Goal: Check status

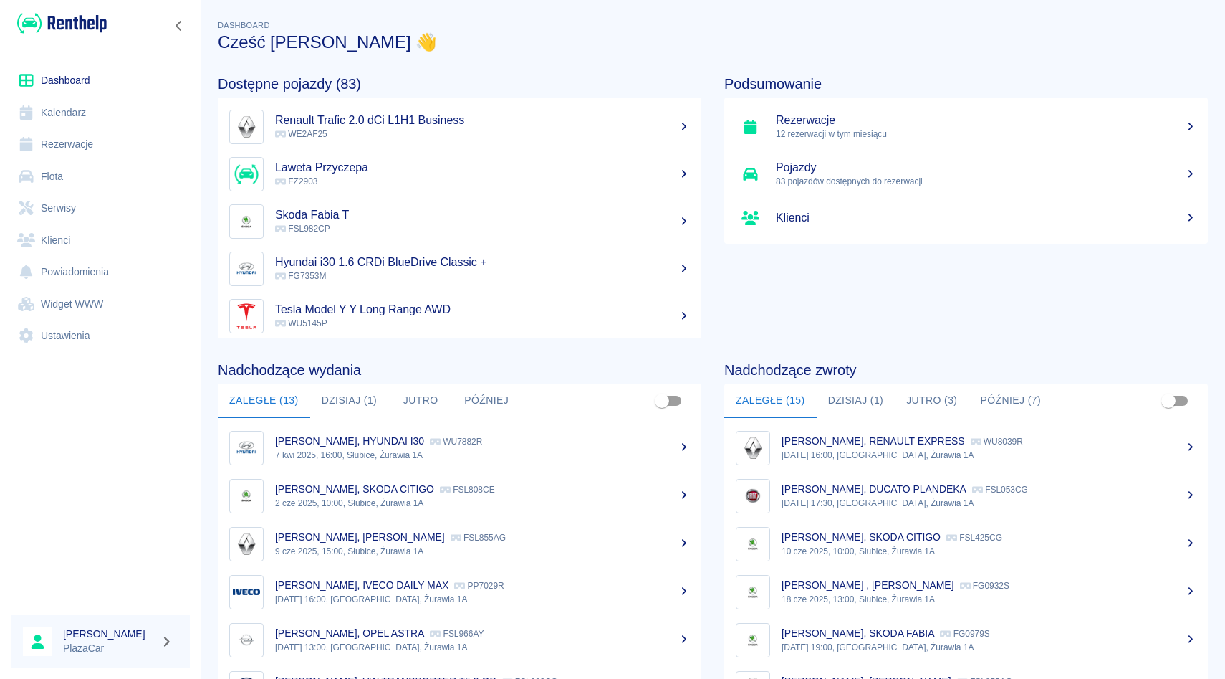
click at [87, 152] on link "Rezerwacje" at bounding box center [100, 144] width 178 height 32
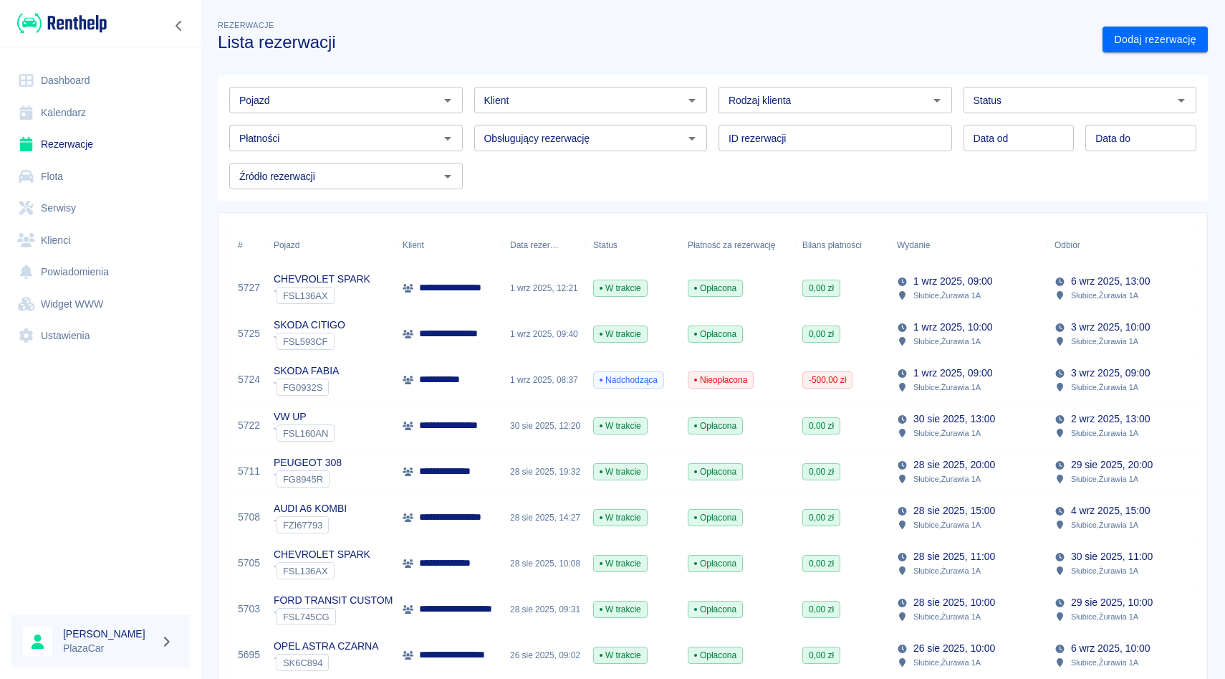
click at [509, 432] on div "30 sie 2025, 12:20" at bounding box center [544, 426] width 83 height 46
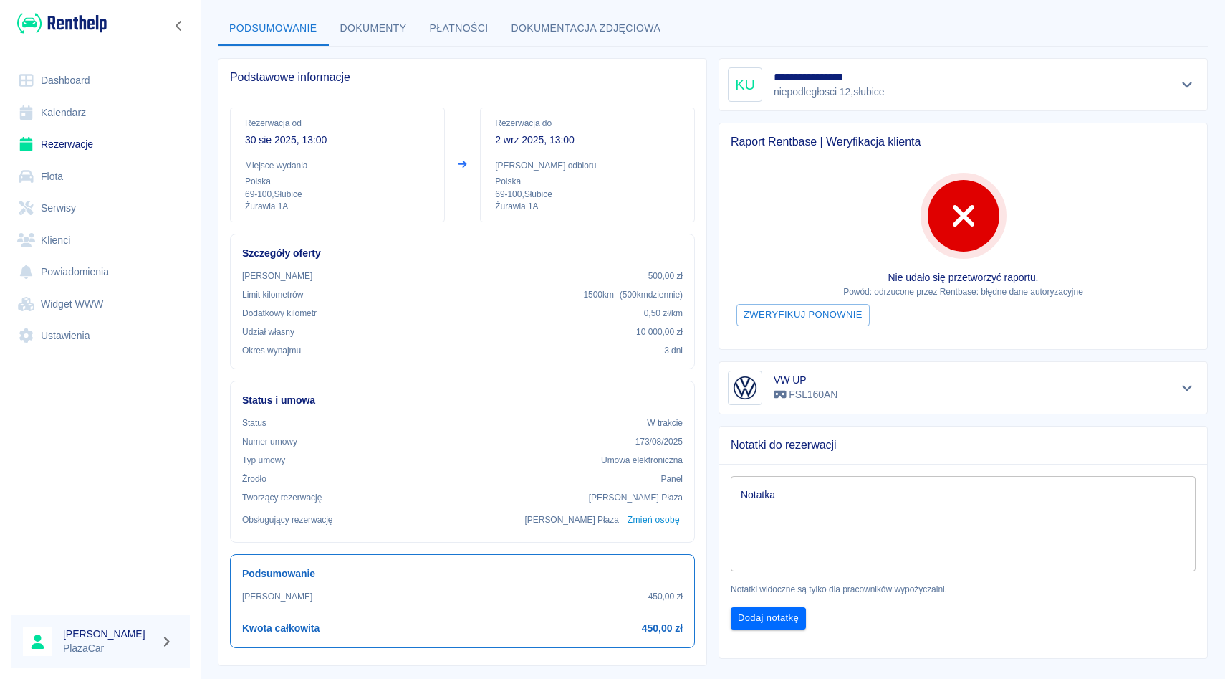
scroll to position [75, 0]
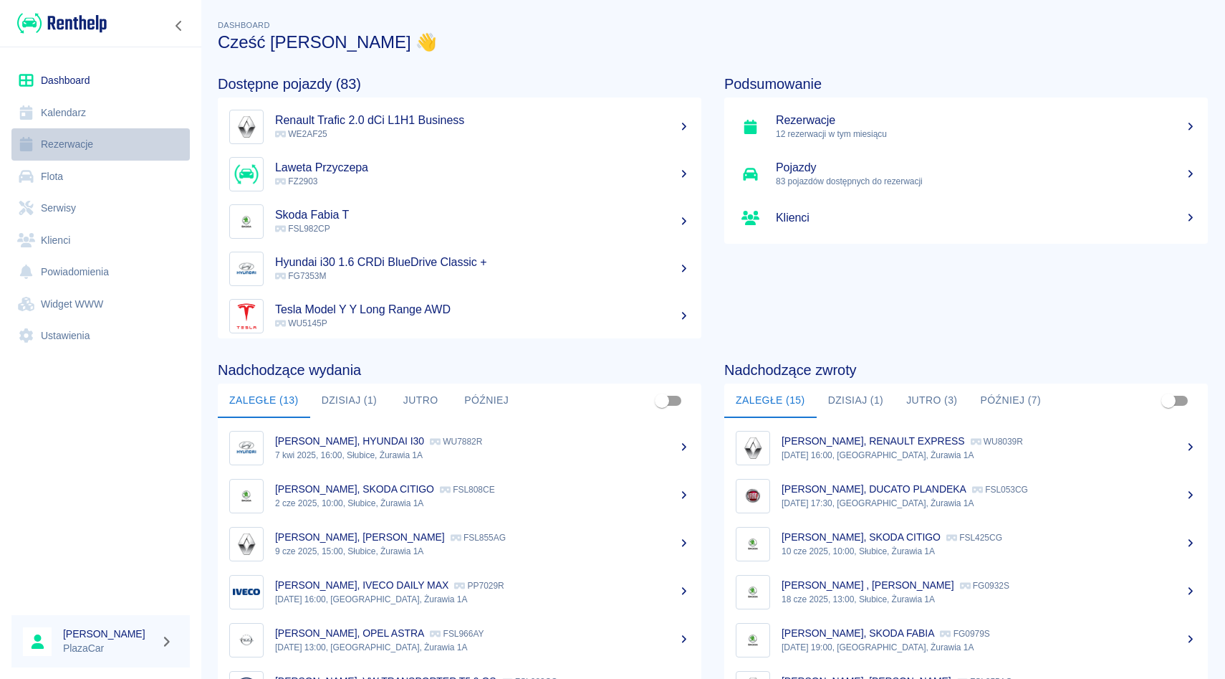
click at [86, 143] on link "Rezerwacje" at bounding box center [100, 144] width 178 height 32
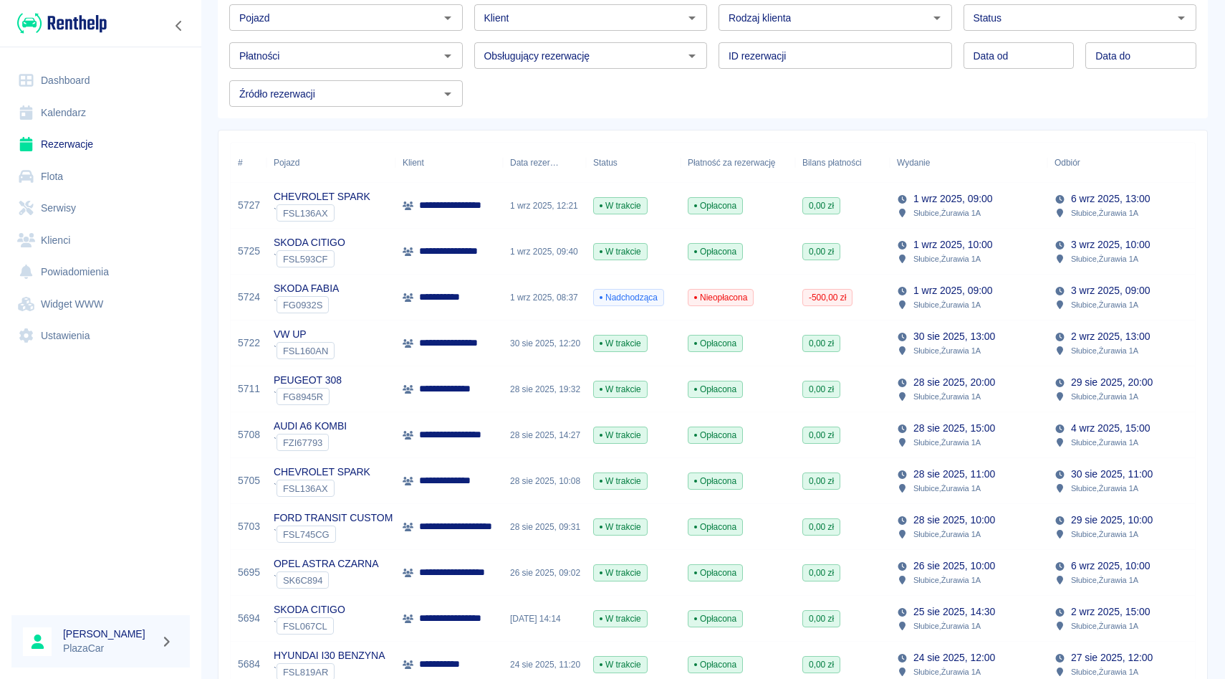
scroll to position [33, 0]
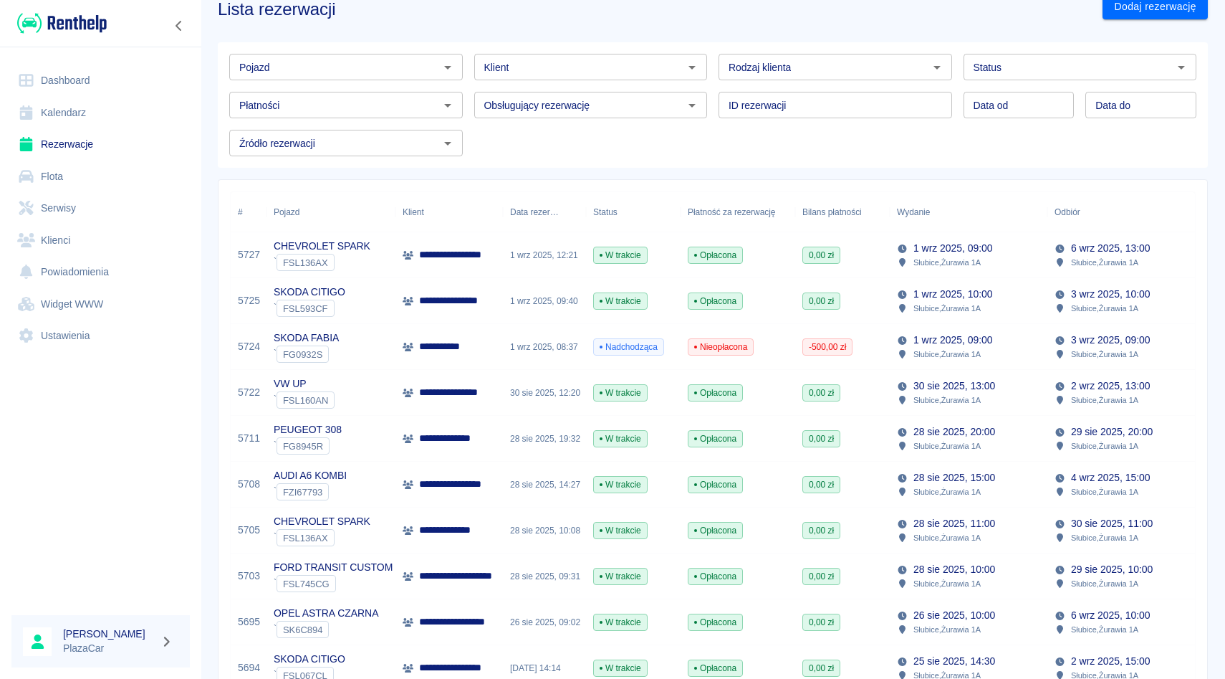
click at [343, 66] on input "Pojazd" at bounding box center [334, 67] width 201 height 18
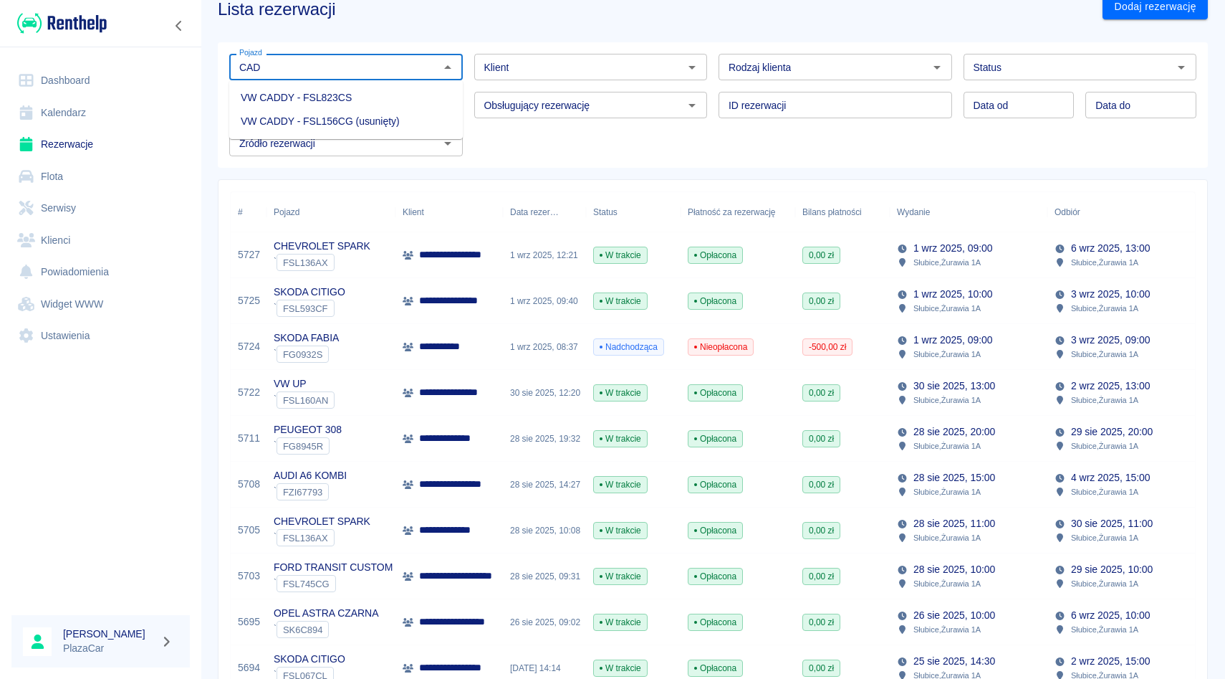
click at [393, 97] on li "VW CADDY - FSL823CS" at bounding box center [346, 98] width 234 height 24
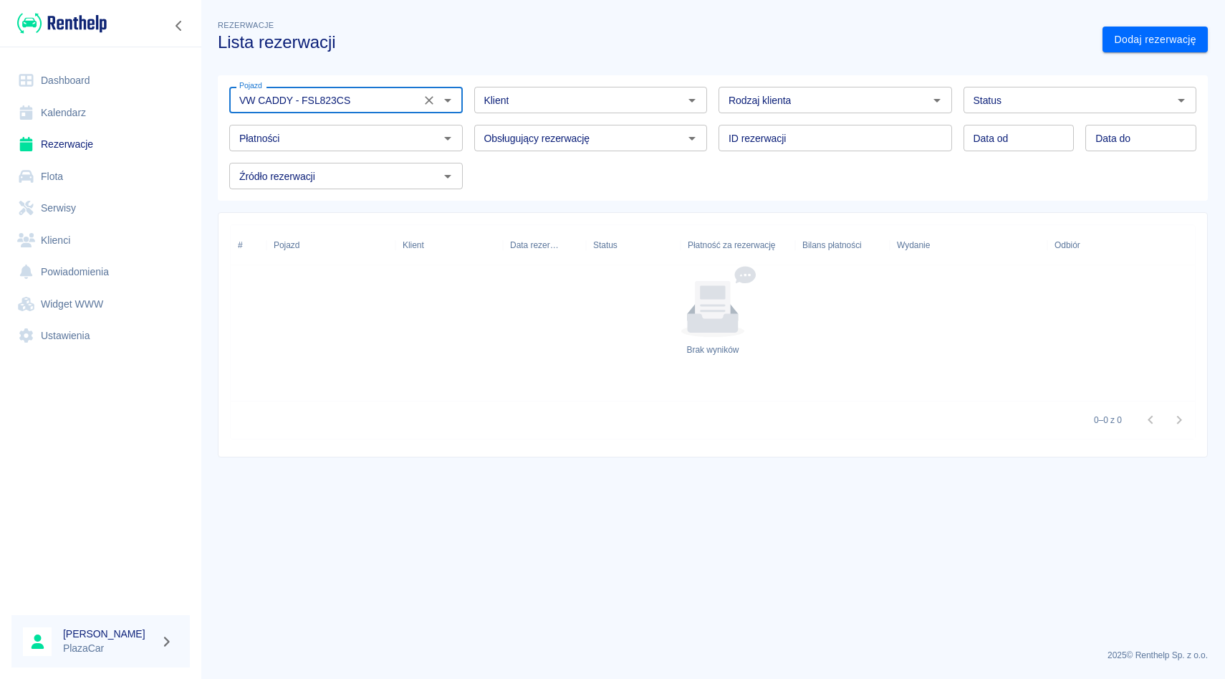
type input "VW CADDY - FSL823CS"
click at [1088, 114] on div "Data od Data od Data do Data do" at bounding box center [1074, 132] width 245 height 38
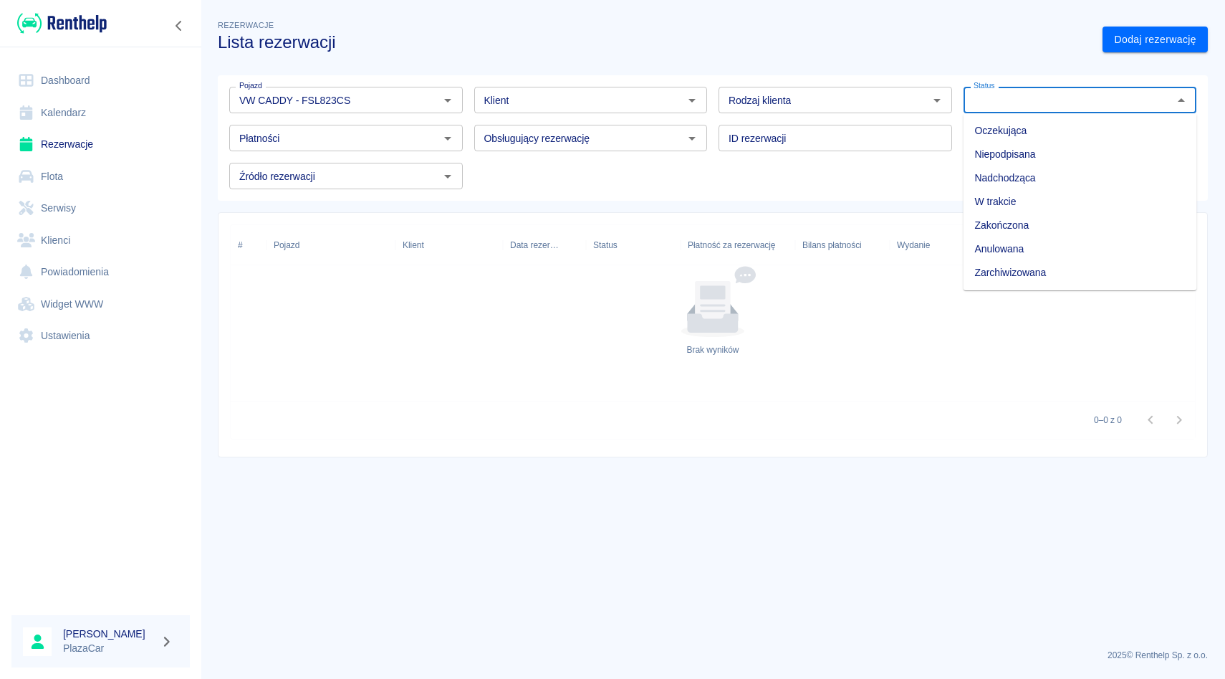
click at [1089, 103] on input "Status" at bounding box center [1068, 100] width 201 height 18
click at [1058, 266] on li "Zarchiwizowana" at bounding box center [1081, 273] width 234 height 24
type input "Zarchiwizowana"
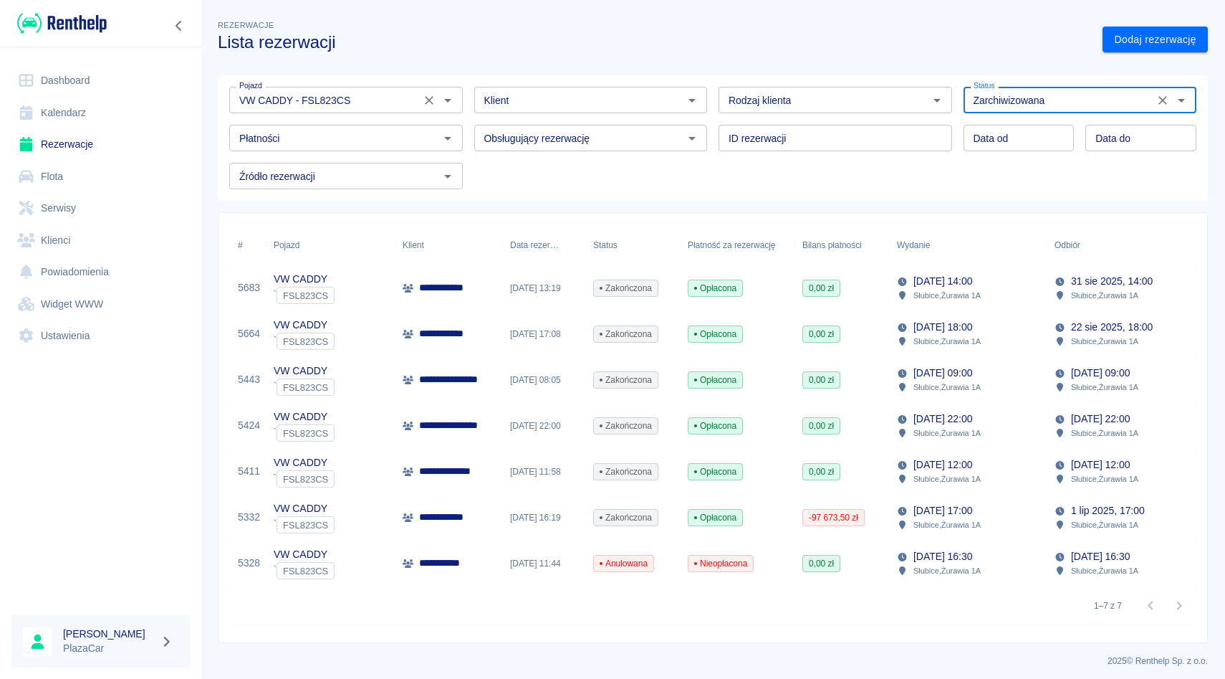
click at [434, 105] on icon "Wyczyść" at bounding box center [429, 100] width 14 height 14
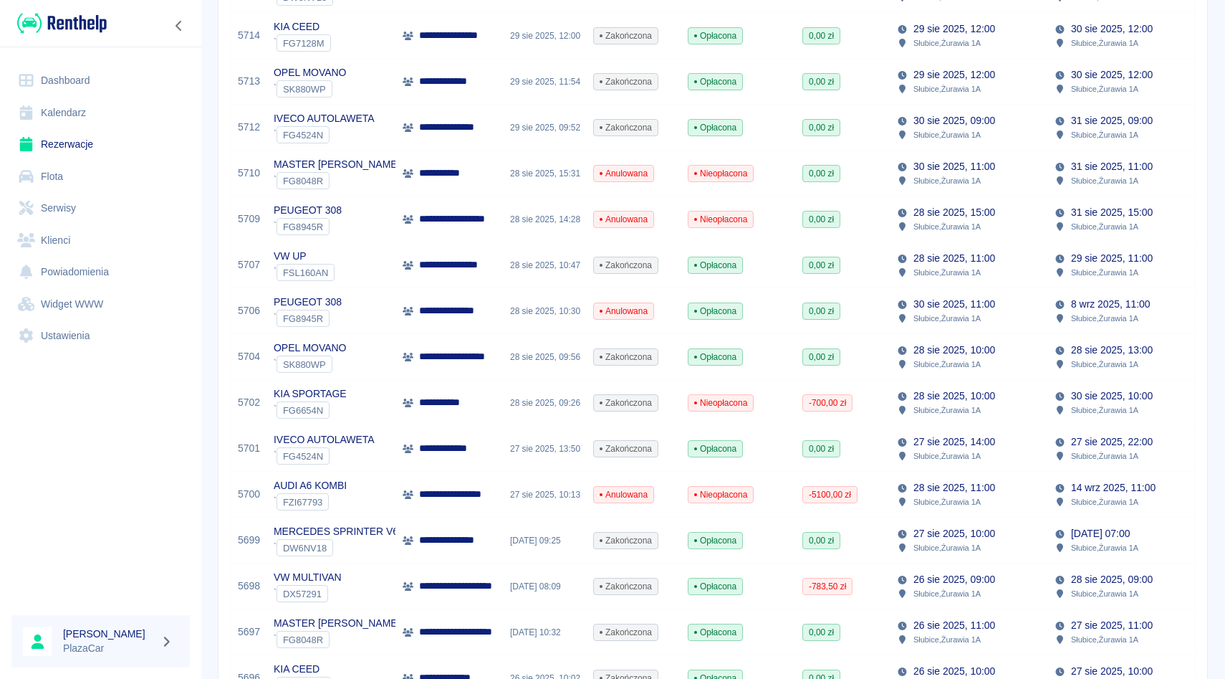
scroll to position [667, 0]
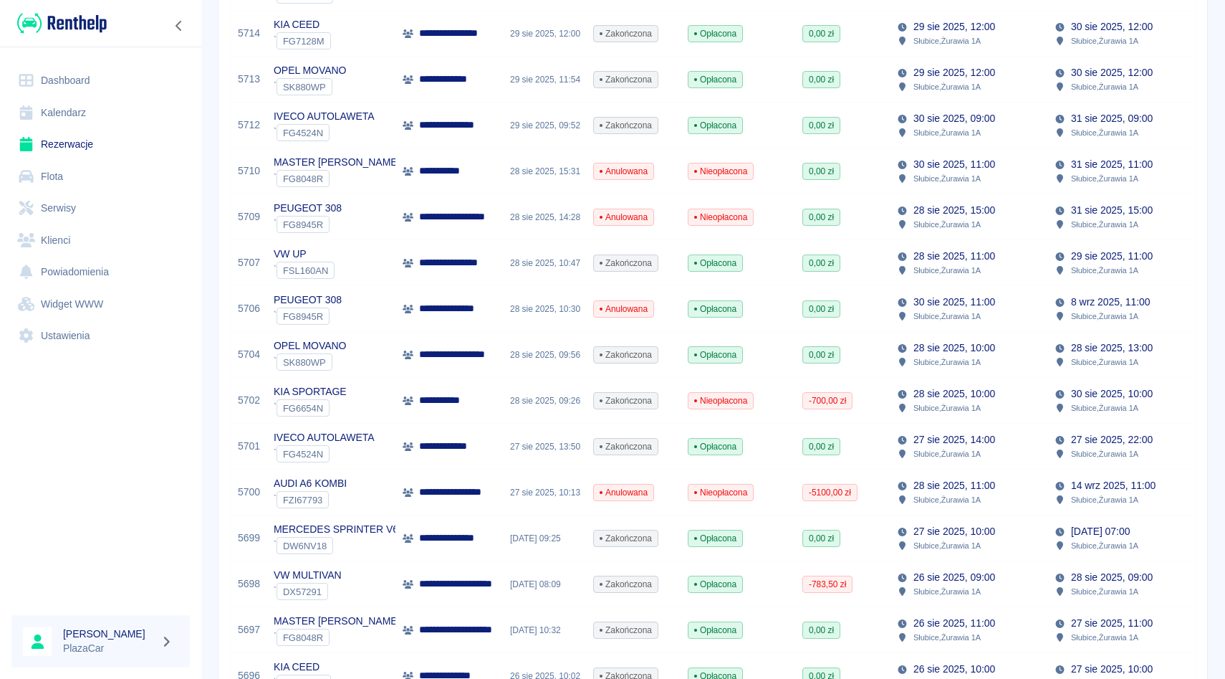
click at [916, 359] on p "Słubice , Żurawia 1A" at bounding box center [947, 361] width 67 height 13
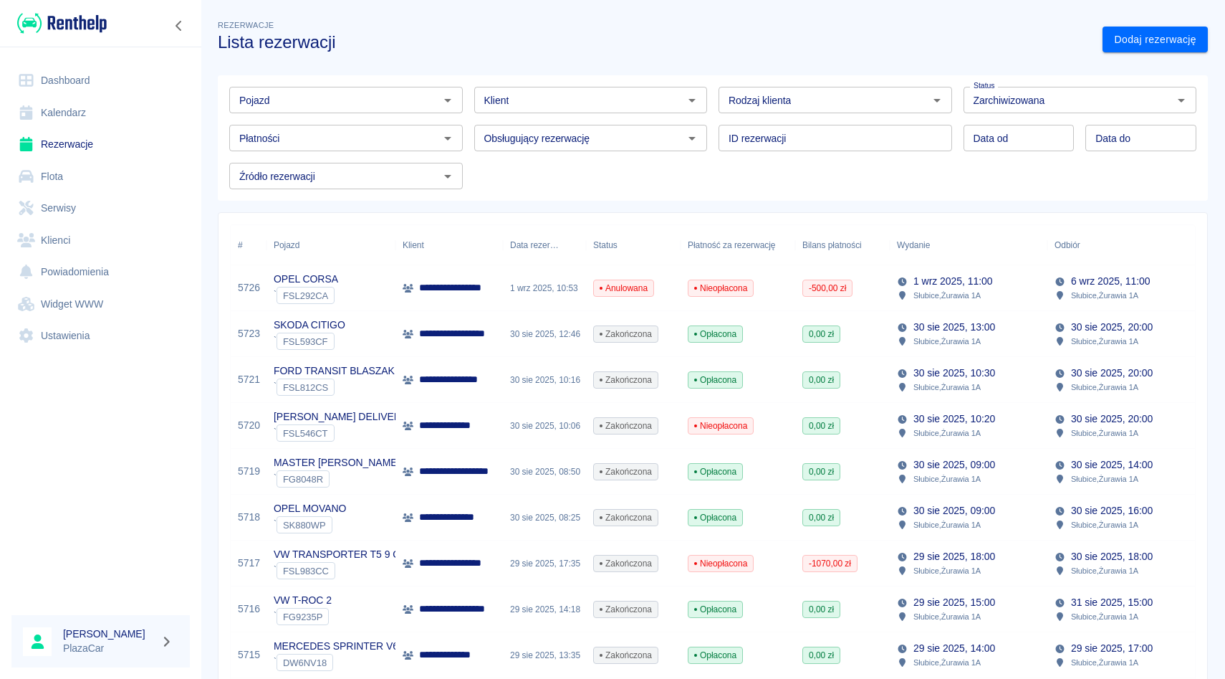
click at [973, 290] on p "Słubice , Żurawia 1A" at bounding box center [947, 295] width 67 height 13
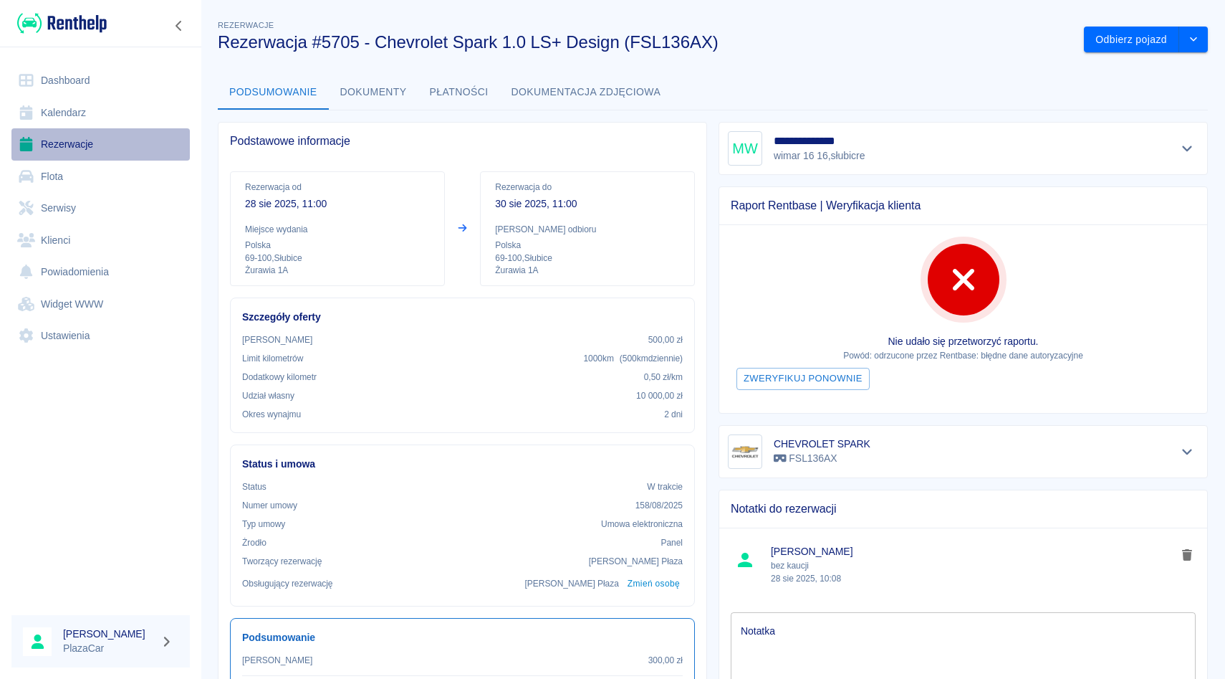
click at [70, 138] on link "Rezerwacje" at bounding box center [100, 144] width 178 height 32
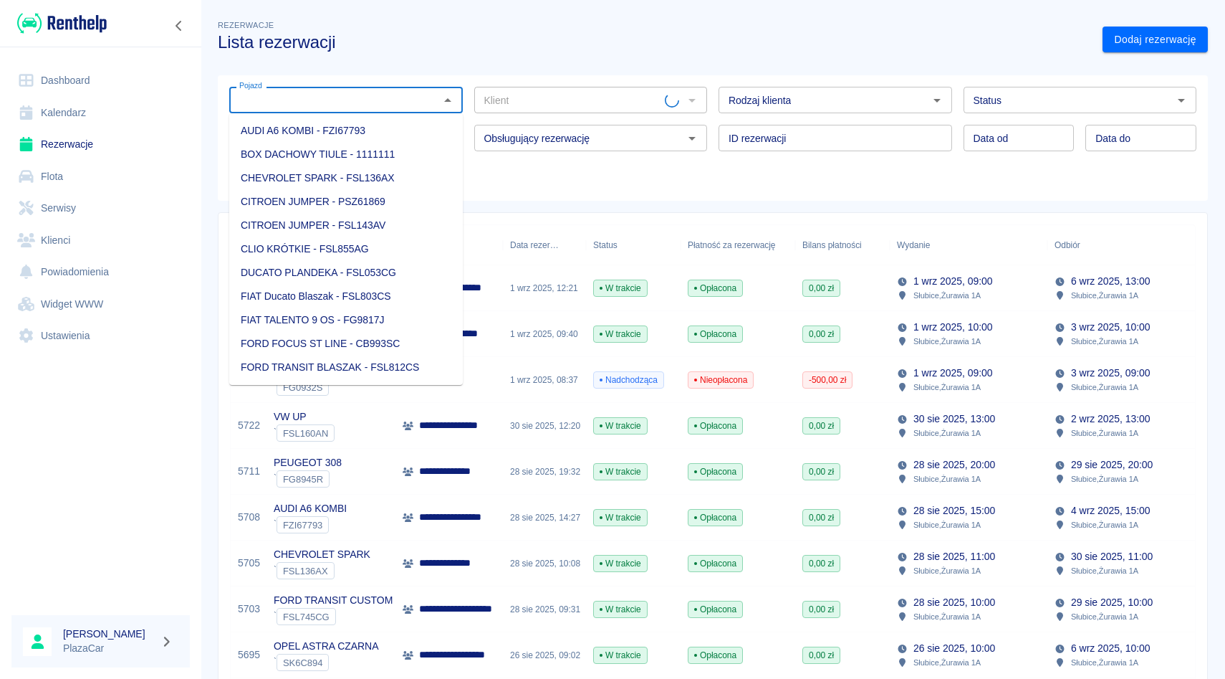
click at [360, 97] on input "Pojazd" at bounding box center [334, 100] width 201 height 18
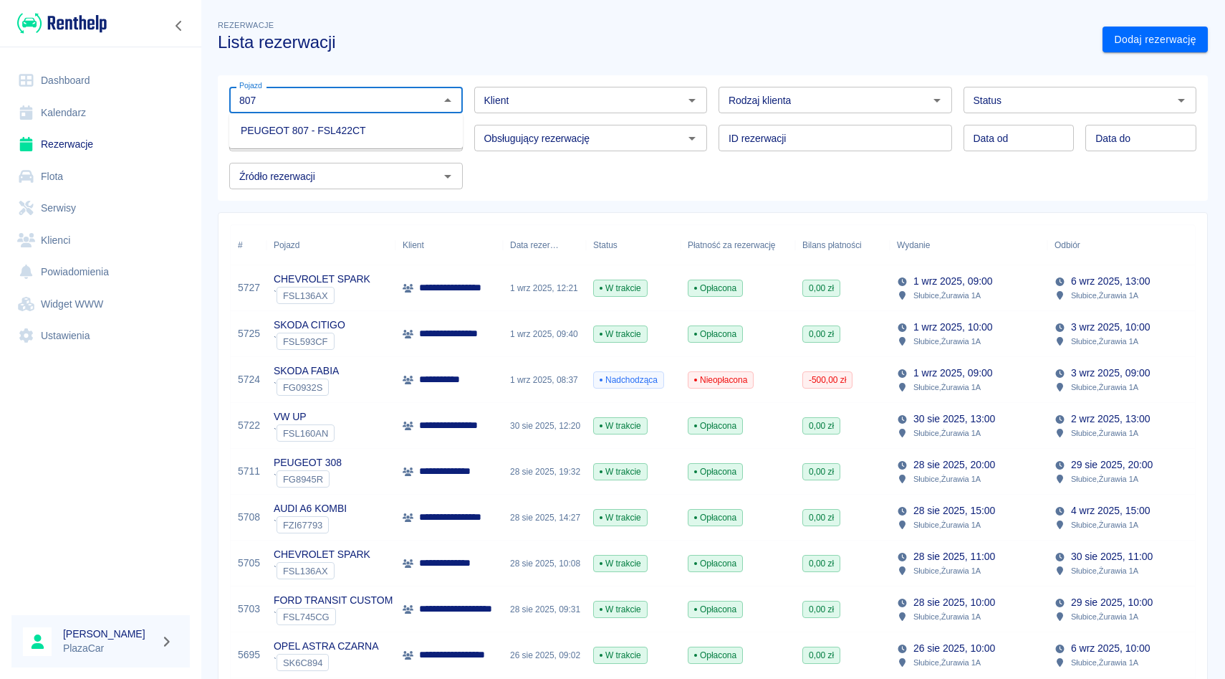
click at [374, 133] on li "PEUGEOT 807 - FSL422CT" at bounding box center [346, 131] width 234 height 24
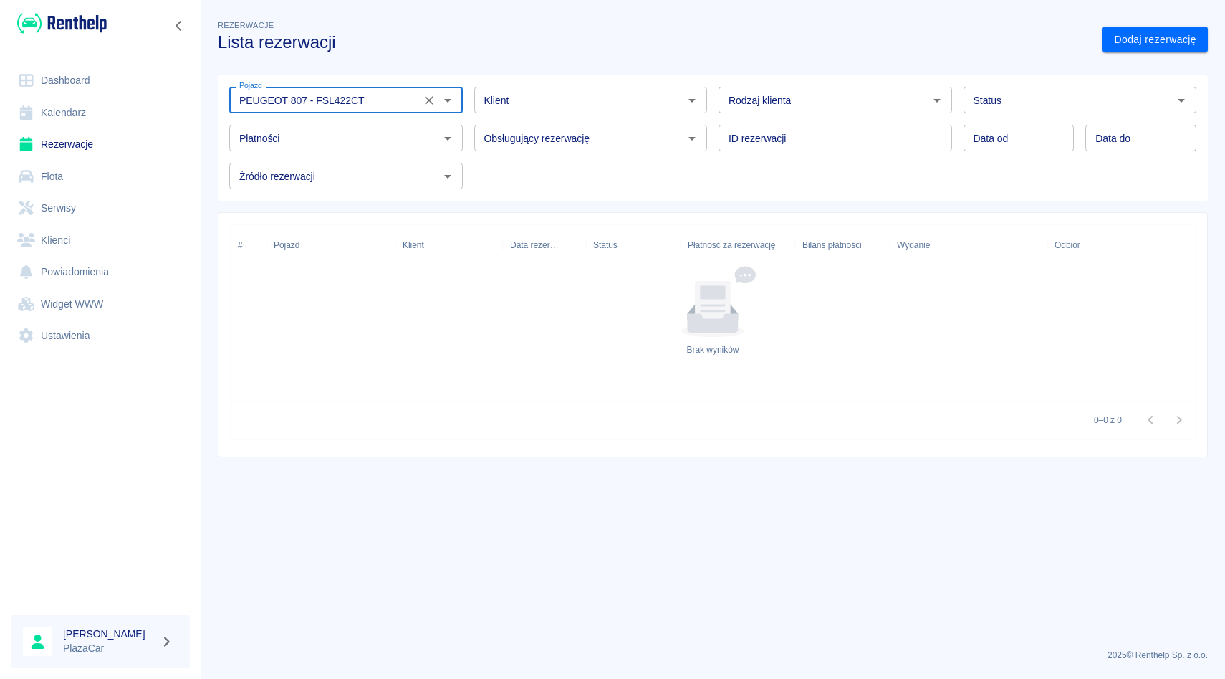
click at [1060, 110] on div "Status" at bounding box center [1081, 100] width 234 height 27
type input "PEUGEOT 807 - FSL422CT"
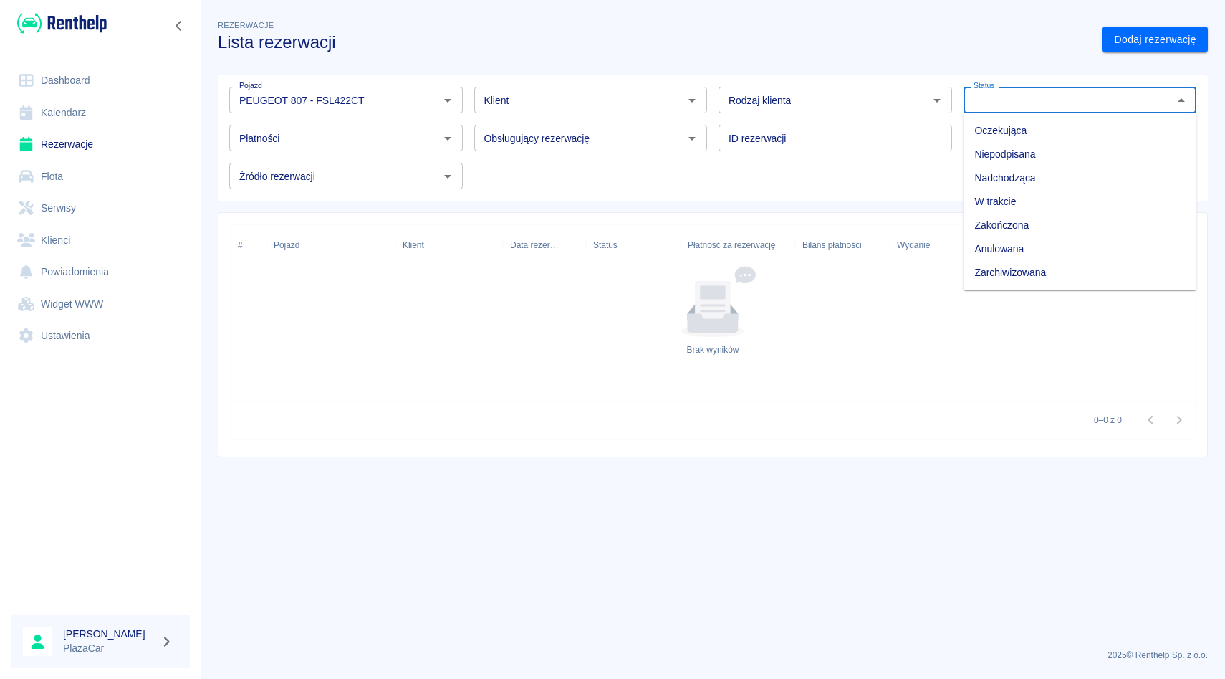
click at [1042, 279] on li "Zarchiwizowana" at bounding box center [1081, 273] width 234 height 24
type input "Zarchiwizowana"
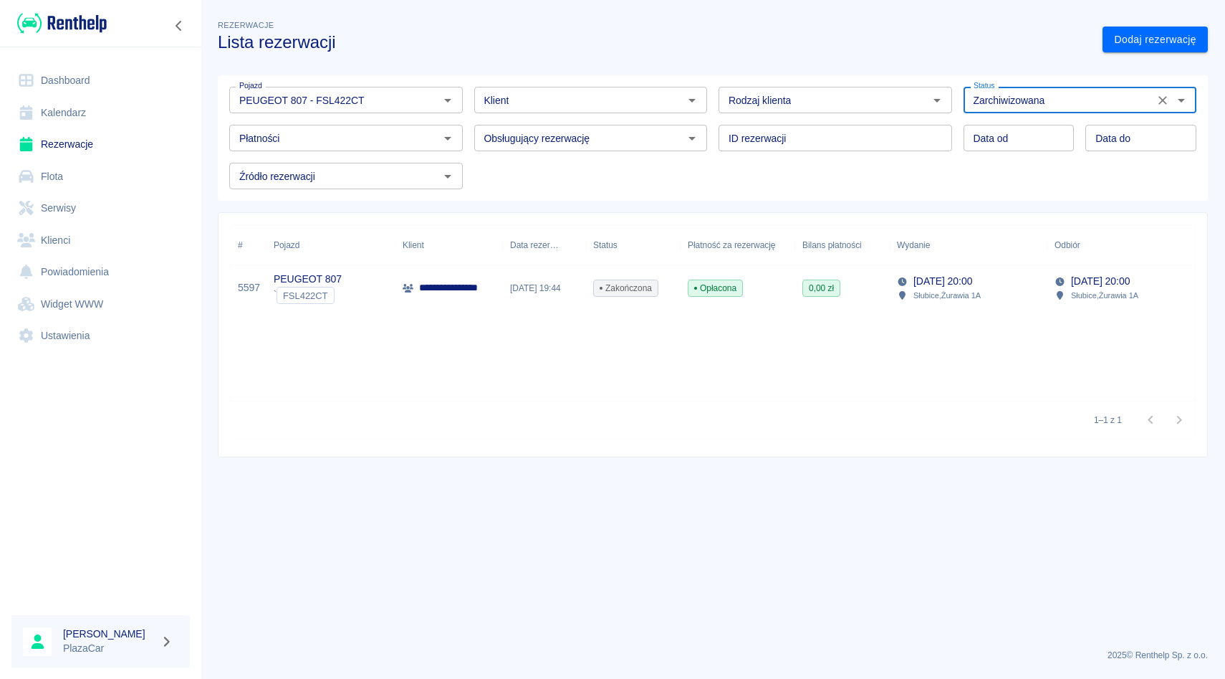
click at [866, 289] on div "0,00 zł" at bounding box center [842, 288] width 95 height 46
